Goal: Information Seeking & Learning: Learn about a topic

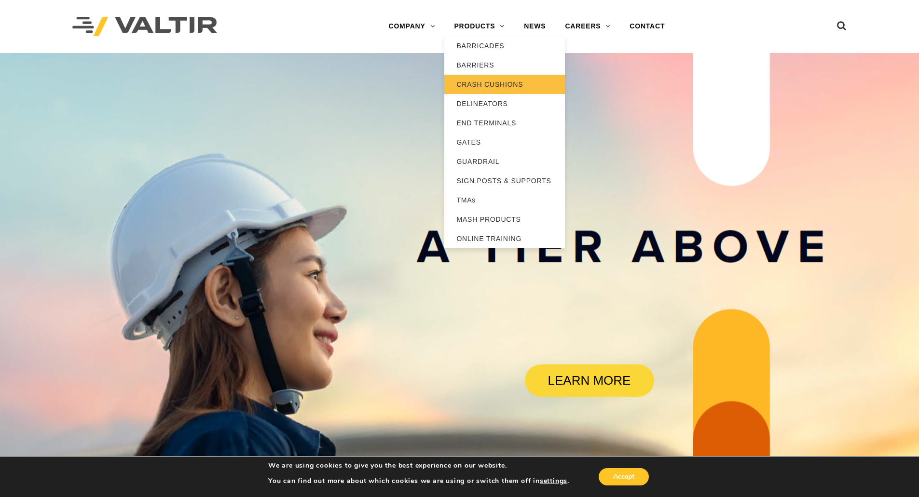
click at [494, 80] on link "CRASH CUSHIONS" at bounding box center [504, 84] width 121 height 19
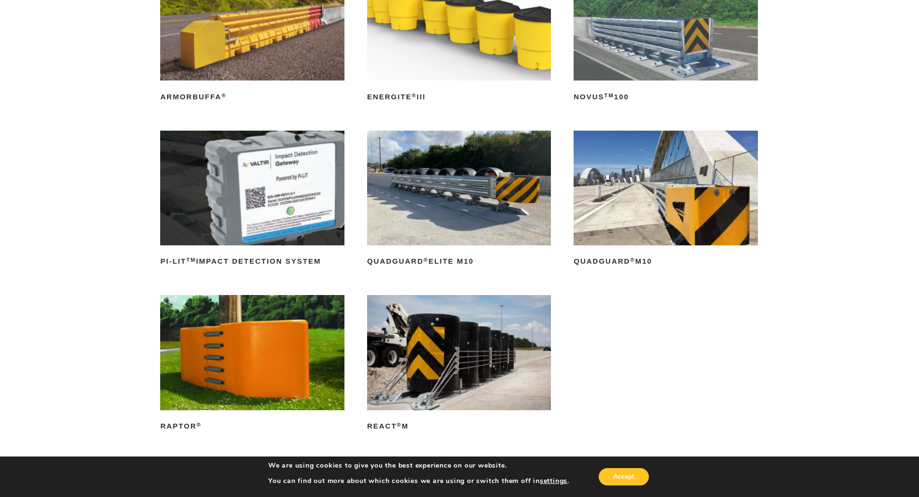
scroll to position [193, 0]
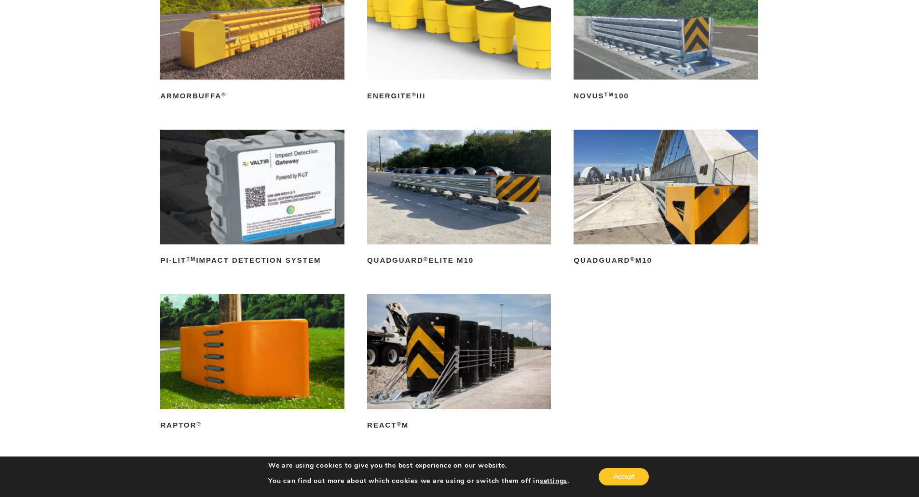
click at [666, 232] on img at bounding box center [666, 187] width 184 height 115
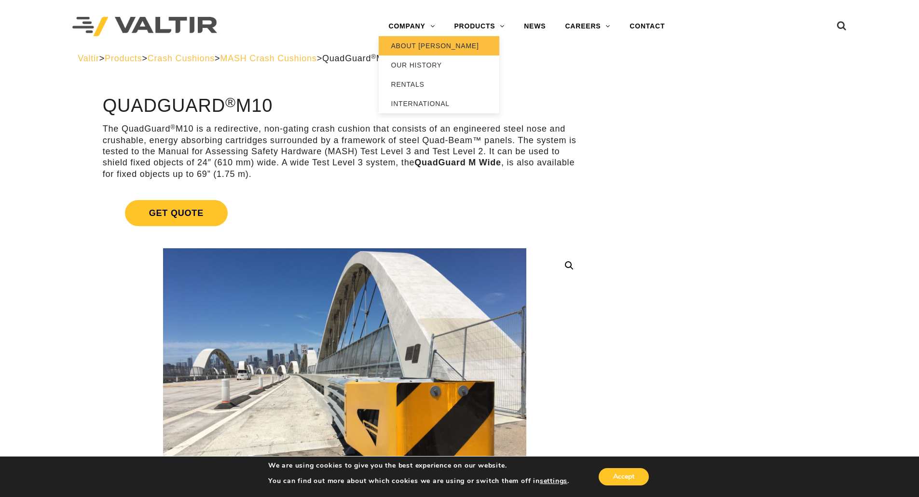
click at [412, 44] on link "ABOUT [PERSON_NAME]" at bounding box center [439, 45] width 121 height 19
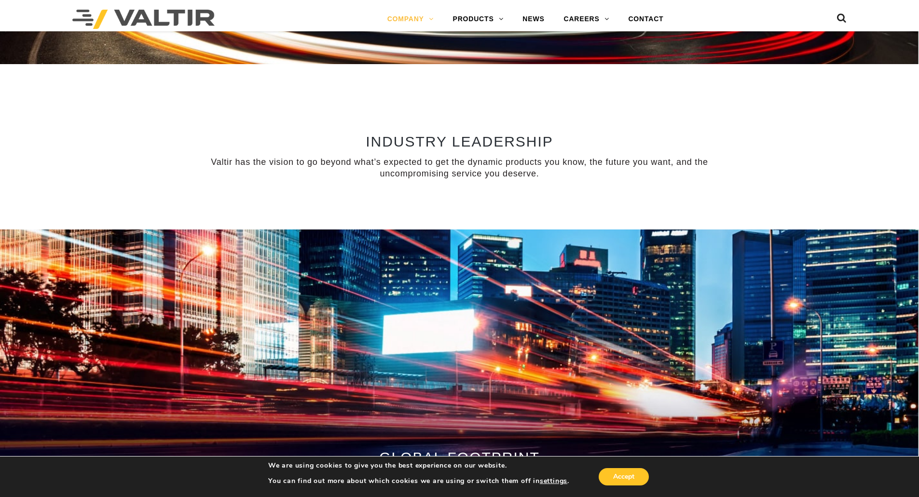
scroll to position [728, 0]
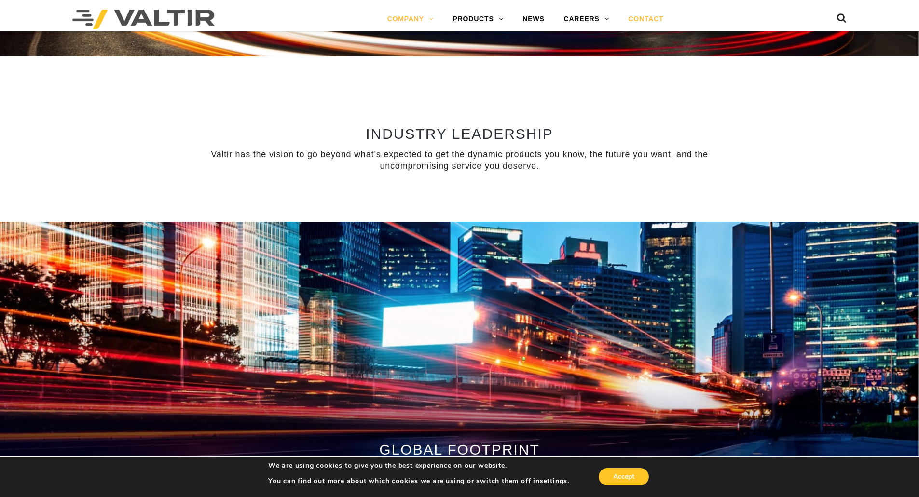
click at [646, 21] on link "CONTACT" at bounding box center [646, 19] width 55 height 19
